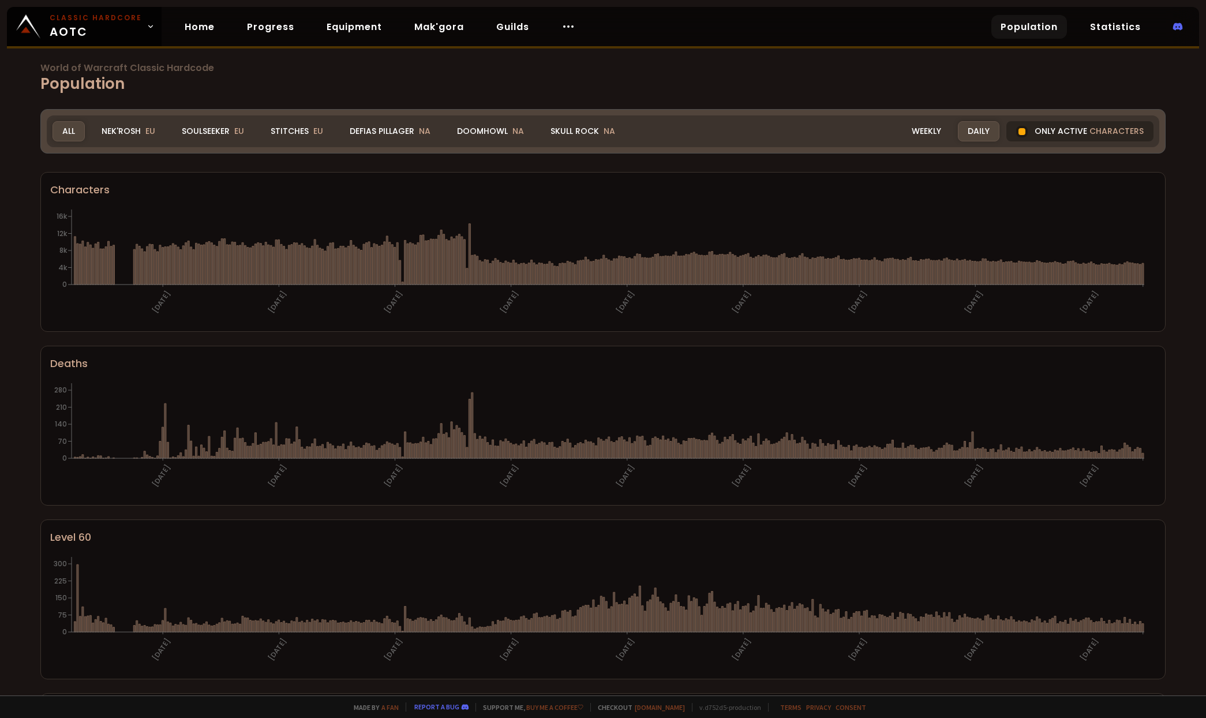
click at [1068, 134] on div "Only active characters" at bounding box center [1079, 131] width 147 height 20
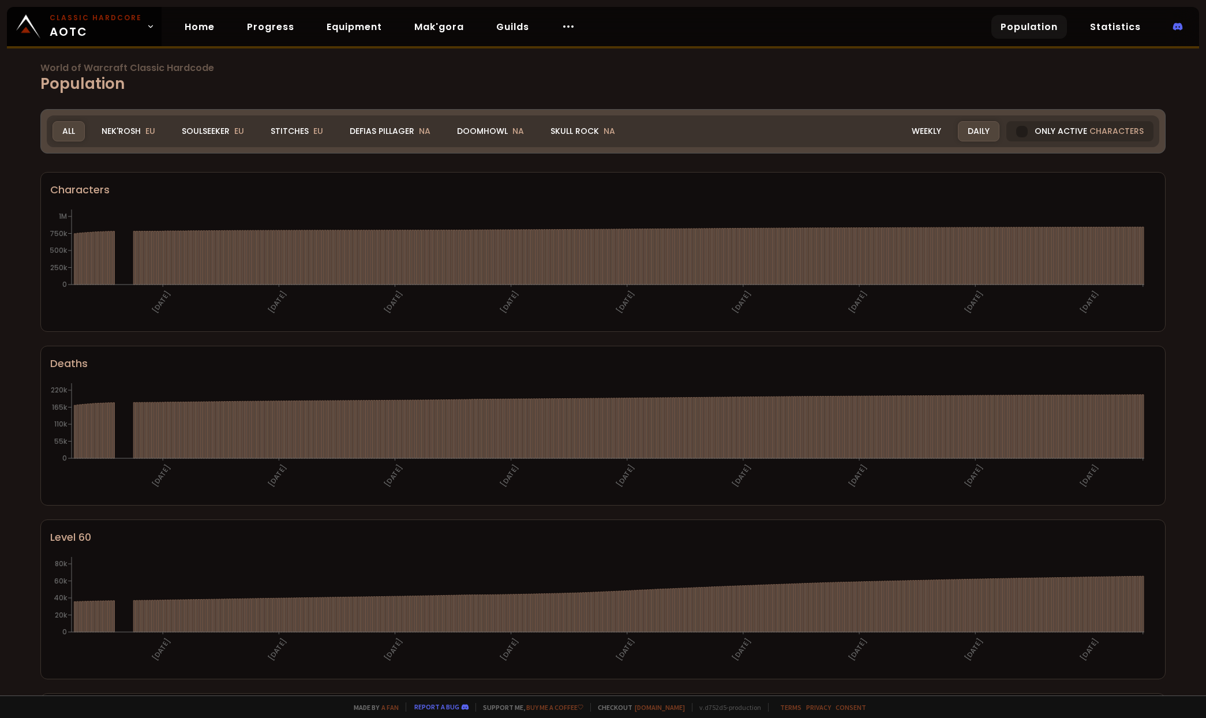
scroll to position [2, 0]
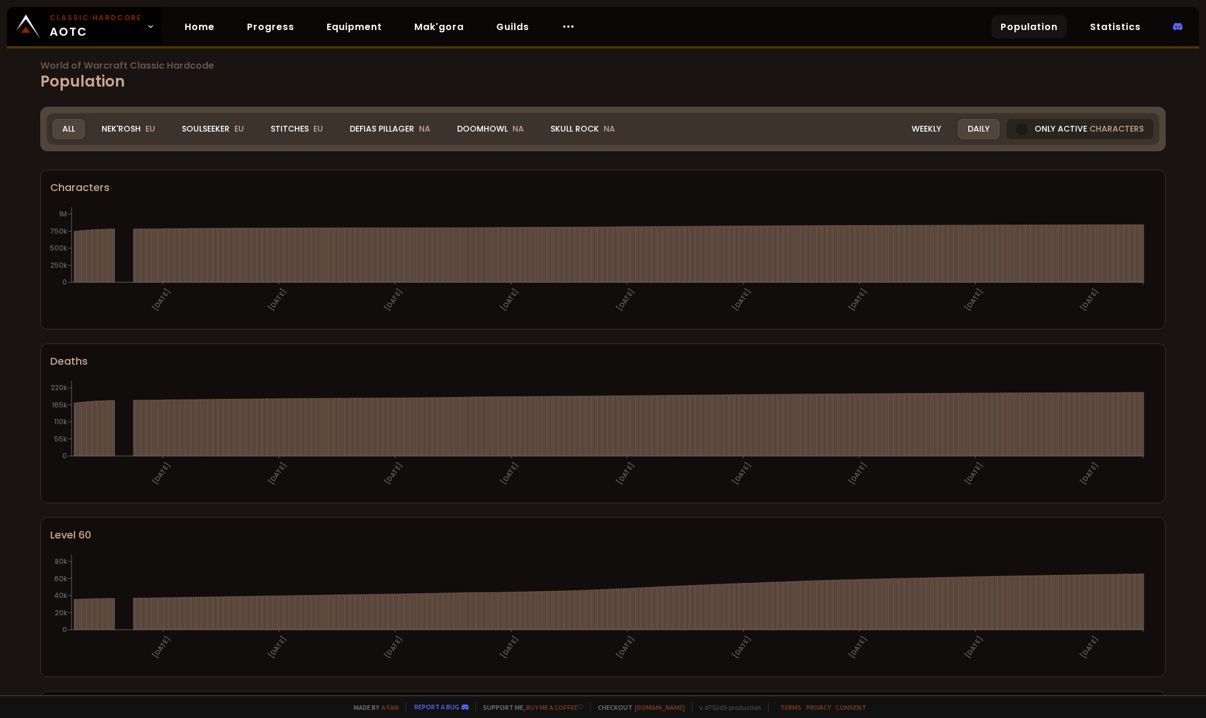
click at [1018, 129] on div at bounding box center [1022, 129] width 12 height 12
click at [1116, 23] on link "Statistics" at bounding box center [1115, 27] width 69 height 24
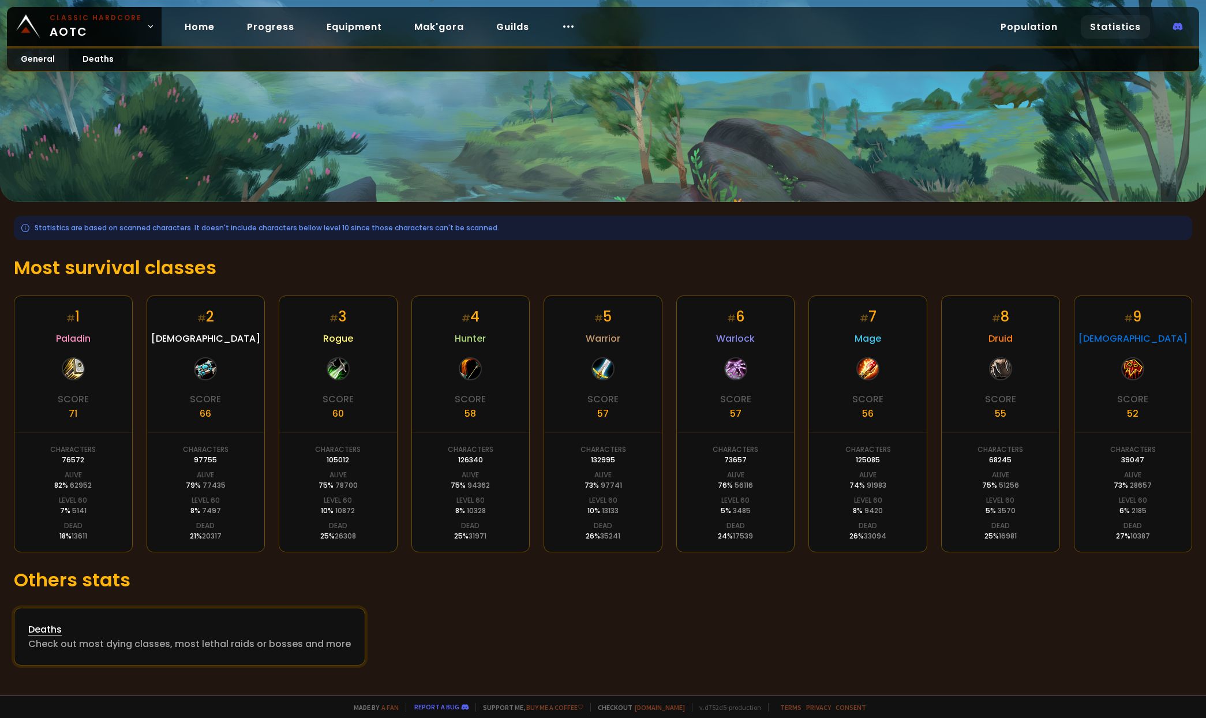
click at [76, 632] on div "Deaths" at bounding box center [189, 629] width 323 height 14
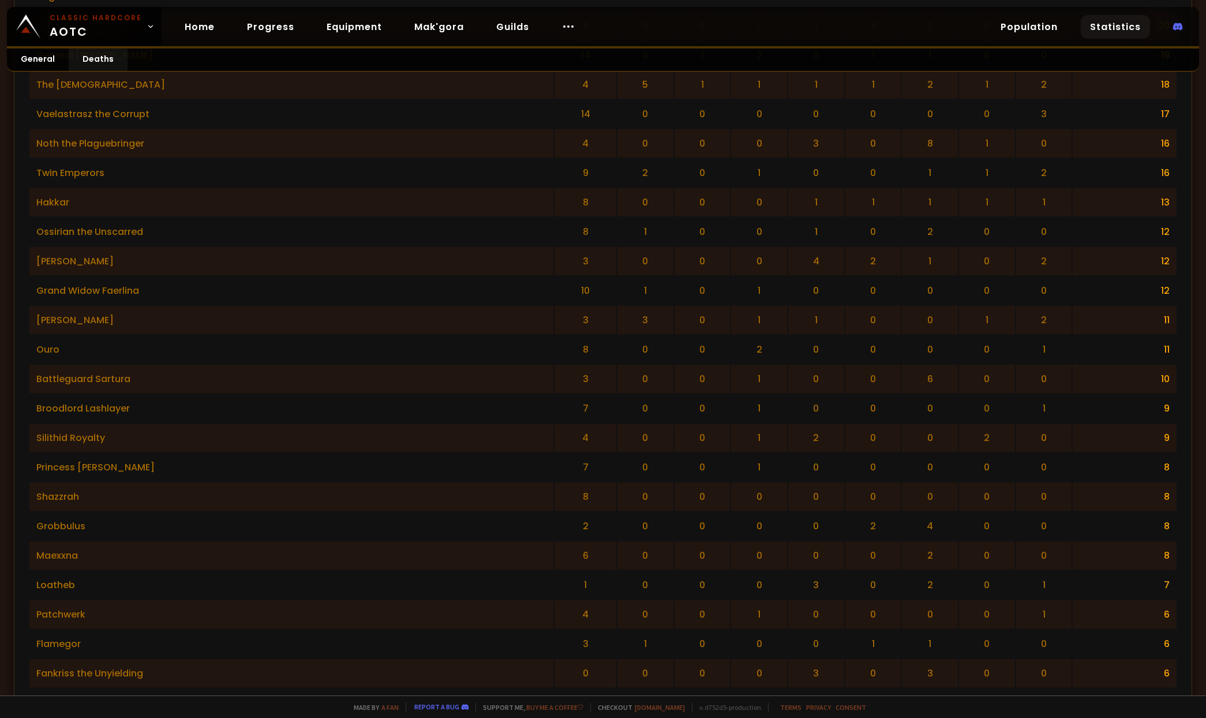
scroll to position [2018, 0]
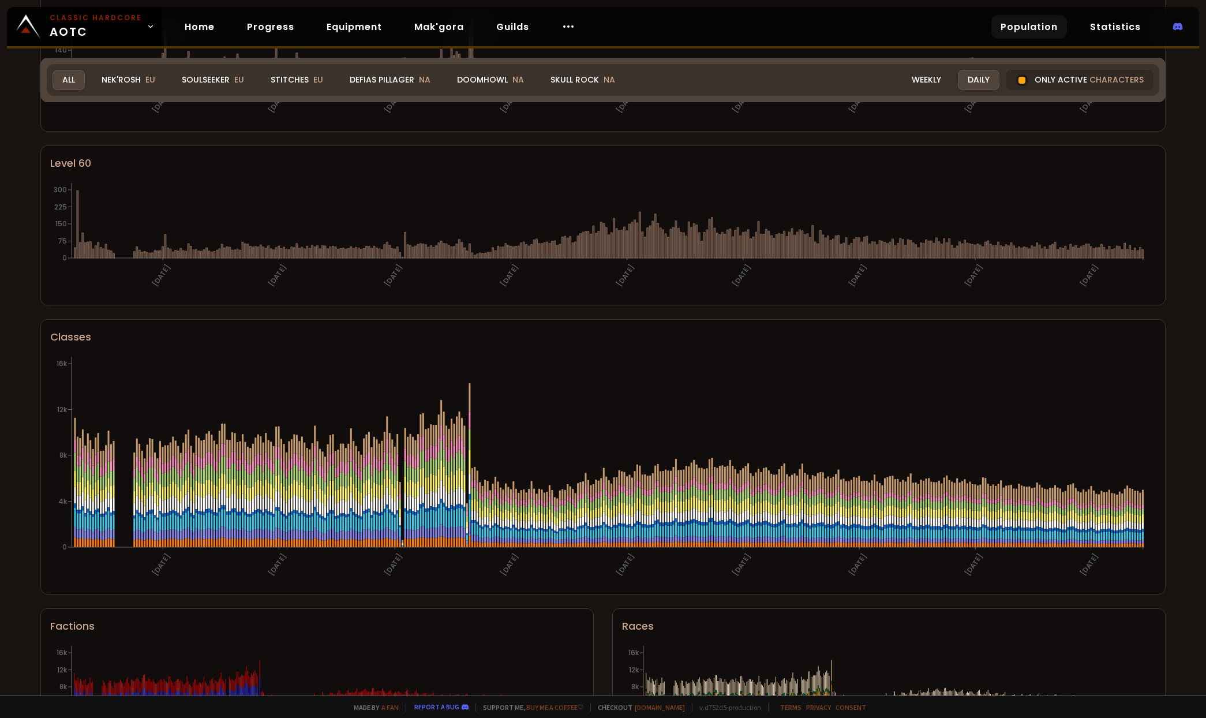
scroll to position [460, 0]
